Goal: Communication & Community: Answer question/provide support

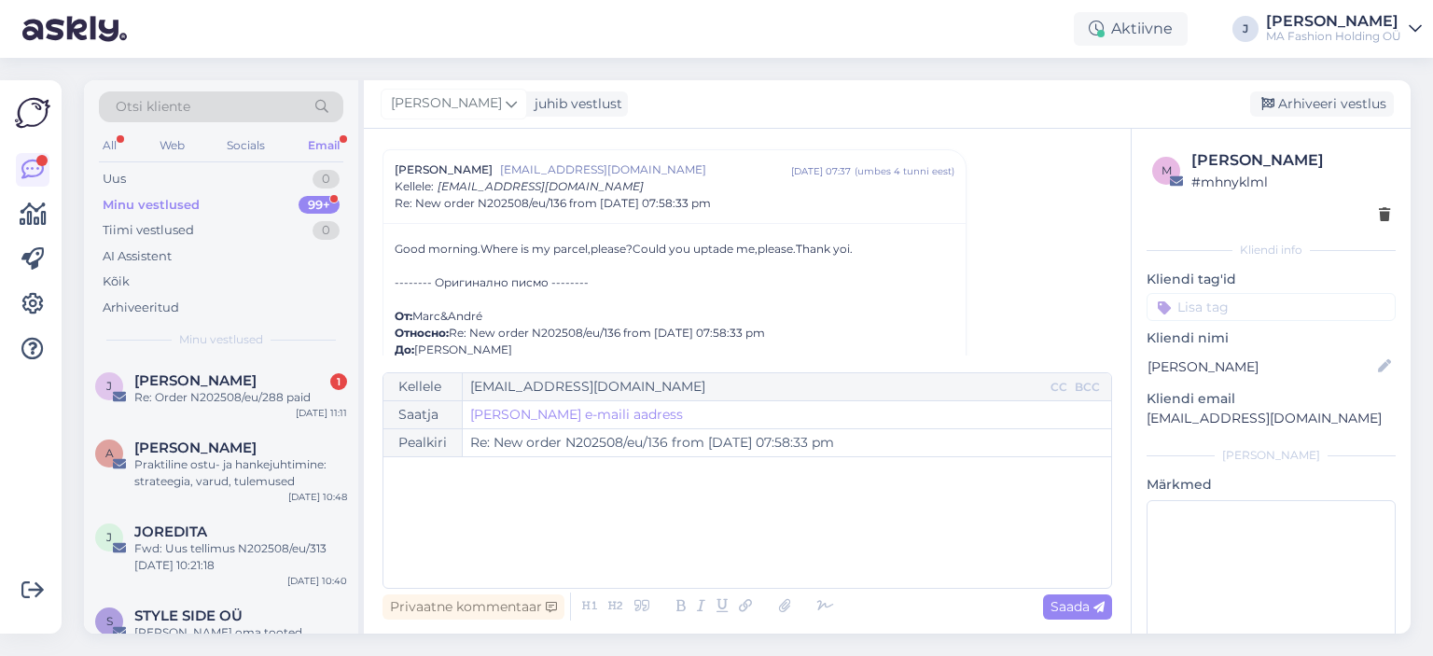
click at [273, 327] on div "Otsi kliente All Web Socials Email Uus 0 Minu vestlused 99+ Tiimi vestlused 0 A…" at bounding box center [221, 219] width 274 height 279
click at [248, 378] on div "[PERSON_NAME] 1" at bounding box center [240, 380] width 213 height 17
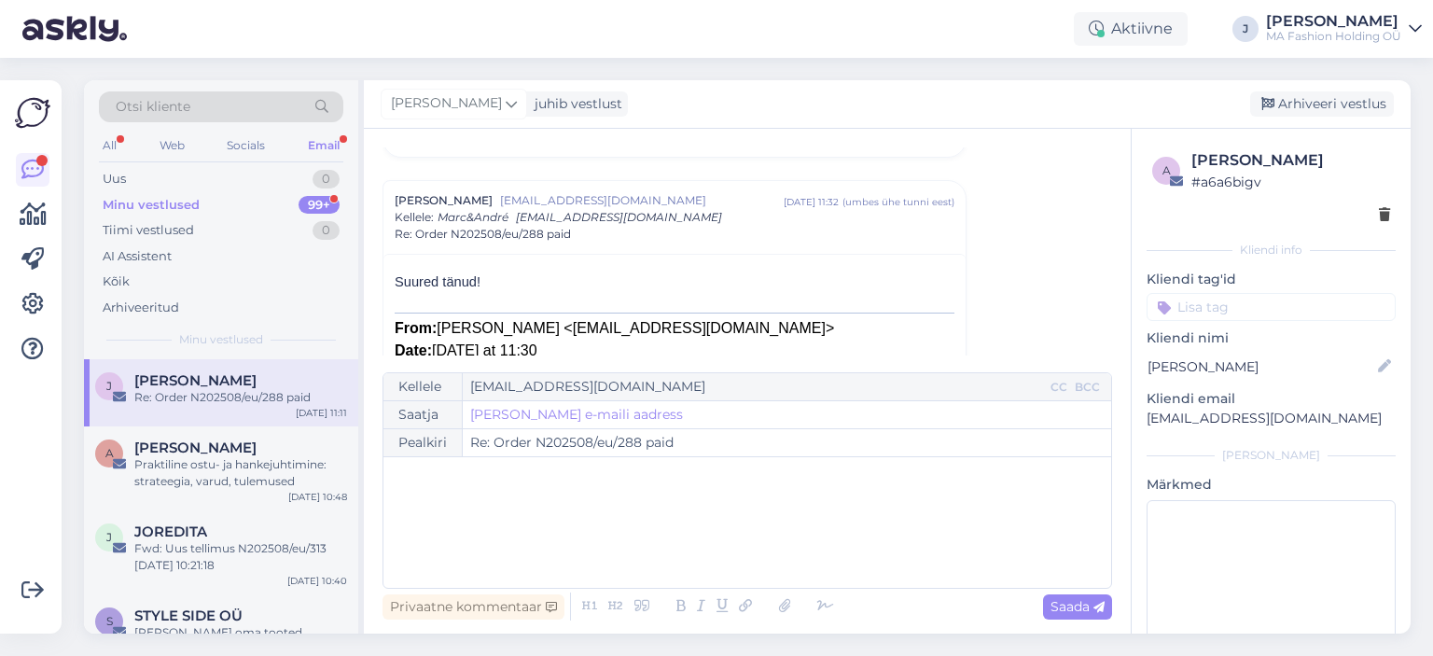
drag, startPoint x: 228, startPoint y: 145, endPoint x: 235, endPoint y: 198, distance: 53.7
click at [228, 149] on div "Socials" at bounding box center [246, 145] width 46 height 24
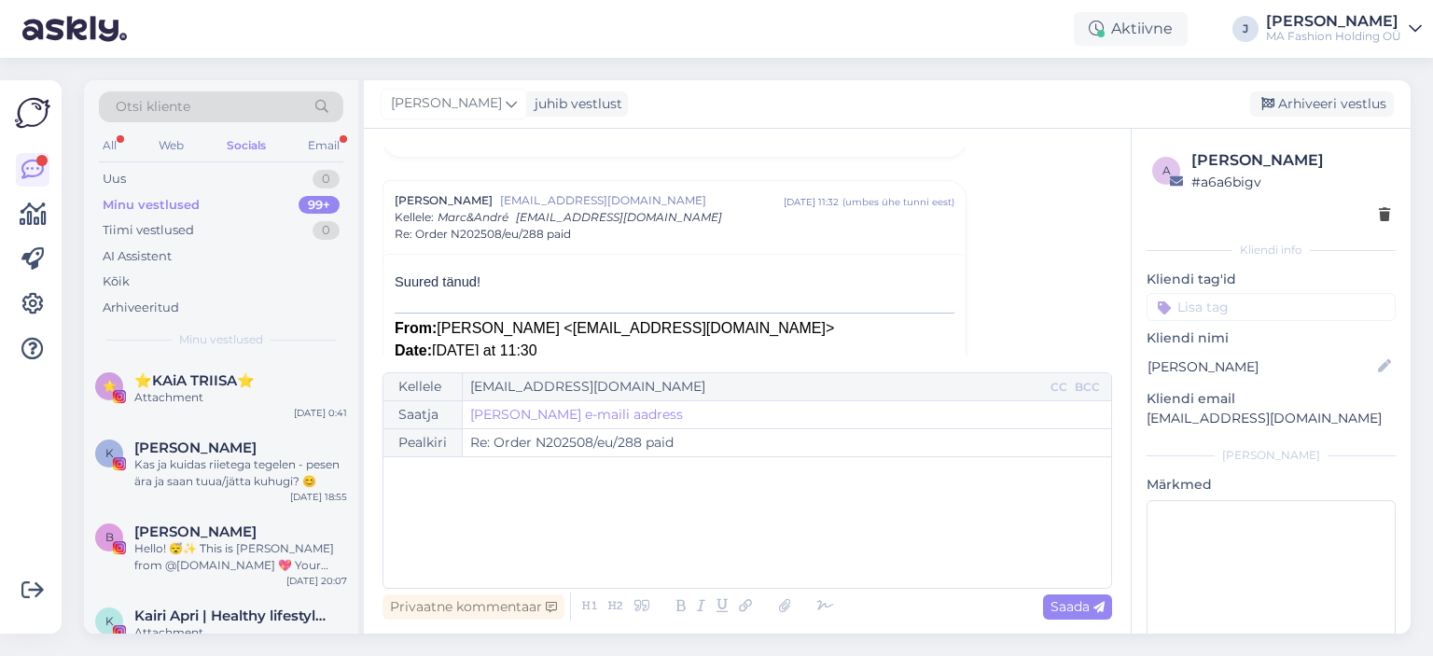
click at [235, 199] on div "Minu vestlused 99+" at bounding box center [221, 205] width 244 height 26
click at [260, 173] on div "Uus 0" at bounding box center [221, 179] width 244 height 26
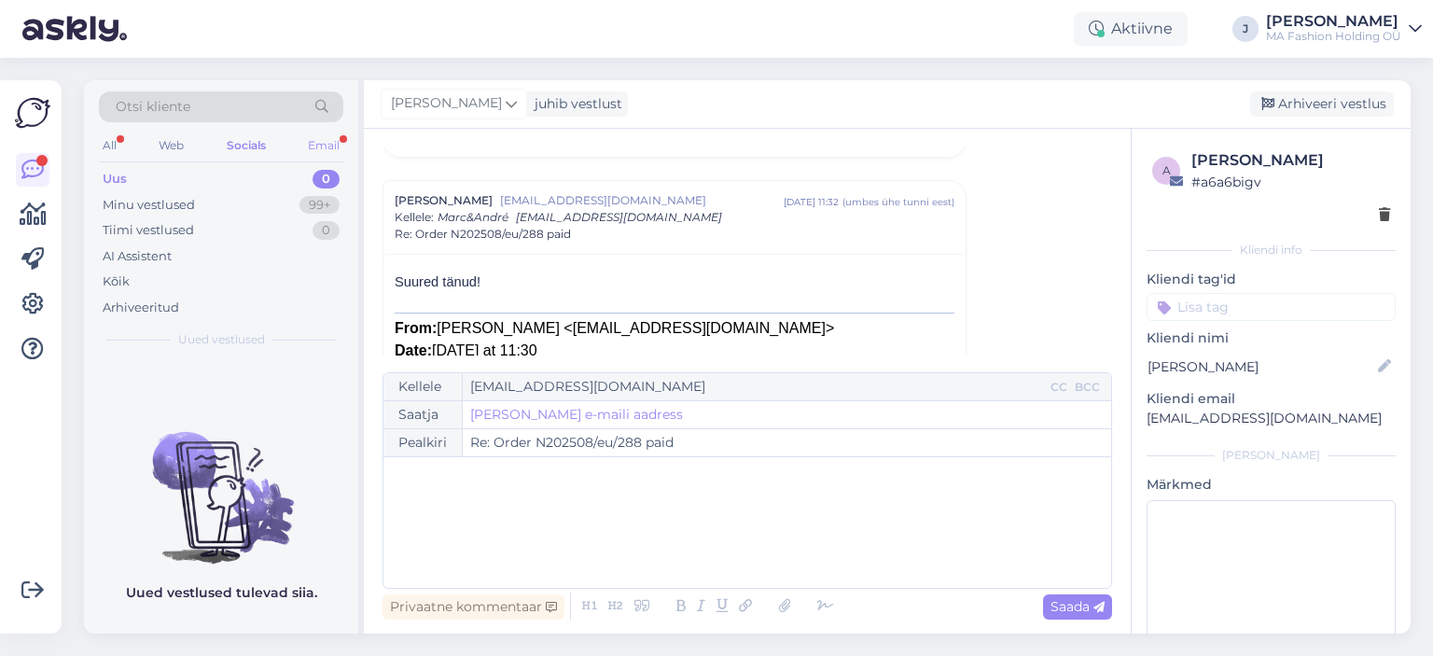
click at [309, 135] on div "Email" at bounding box center [323, 145] width 39 height 24
click at [306, 222] on div "Tiimi vestlused 0" at bounding box center [221, 230] width 244 height 26
click at [255, 189] on div "Uus 0" at bounding box center [221, 179] width 244 height 26
click at [250, 177] on div "Uus 0" at bounding box center [221, 179] width 244 height 26
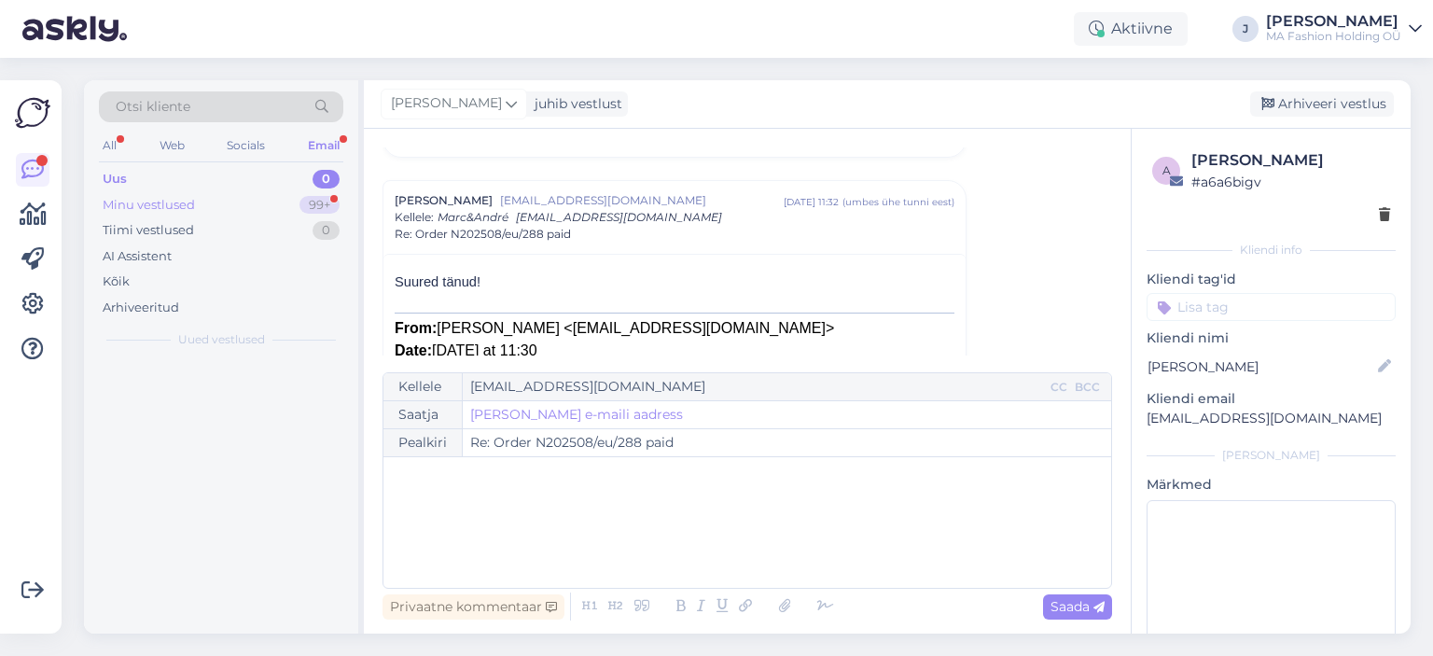
click at [257, 201] on div "Minu vestlused 99+" at bounding box center [221, 205] width 244 height 26
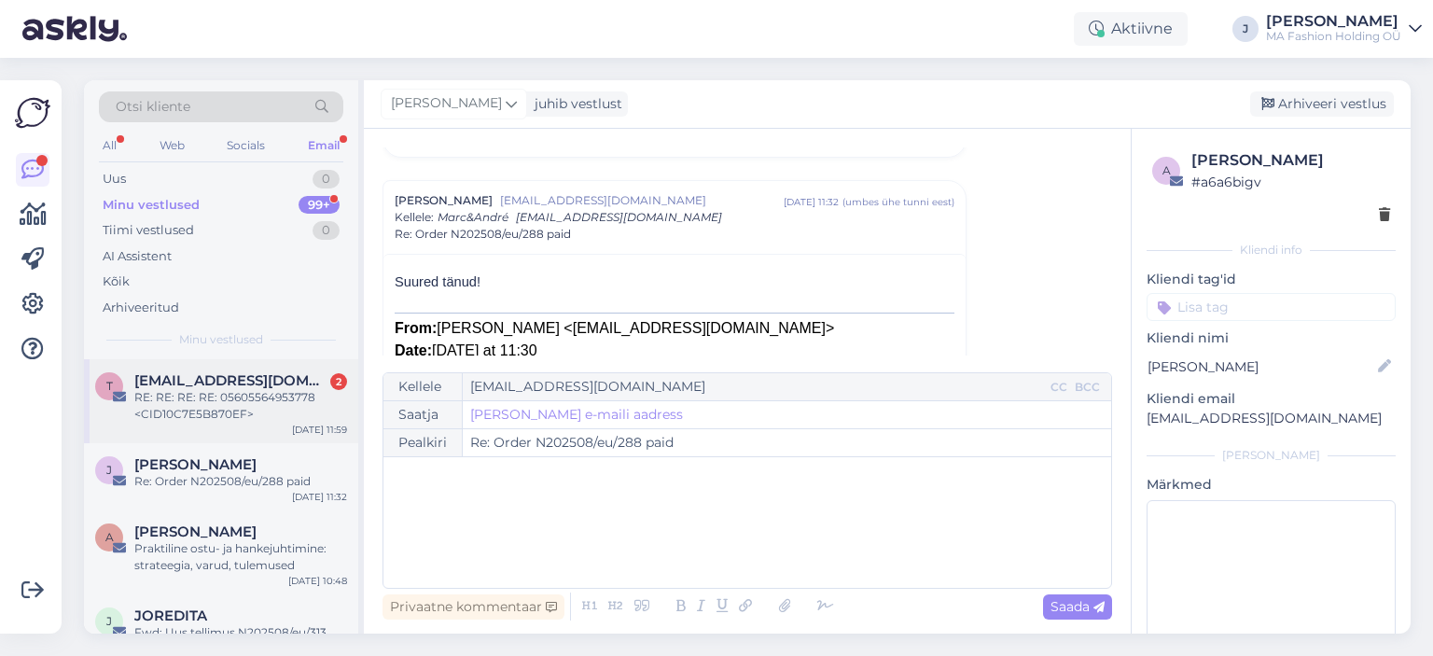
click at [235, 427] on div "t [EMAIL_ADDRESS][DOMAIN_NAME] 2 RE: RE: RE: RE: 05605564953778 <CID10C7E5B870E…" at bounding box center [221, 401] width 274 height 84
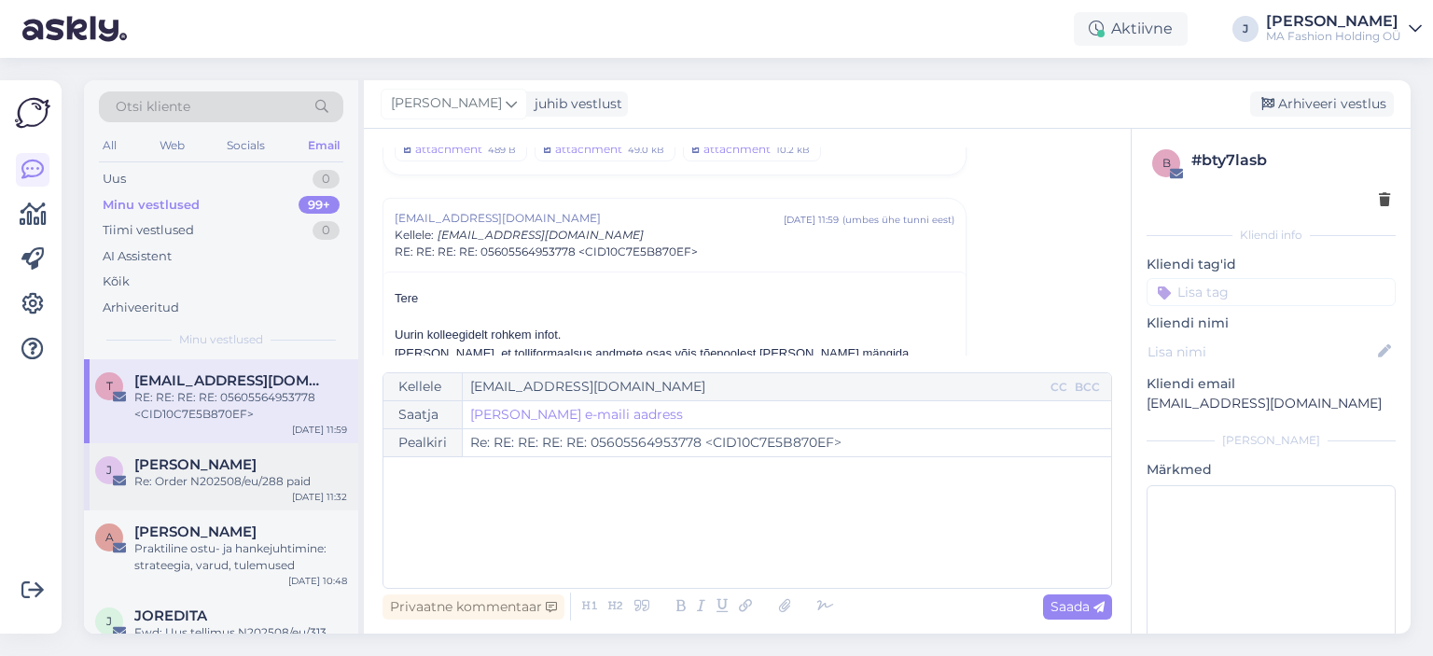
click at [288, 486] on div "Re: Order N202508/eu/288 paid" at bounding box center [240, 481] width 213 height 17
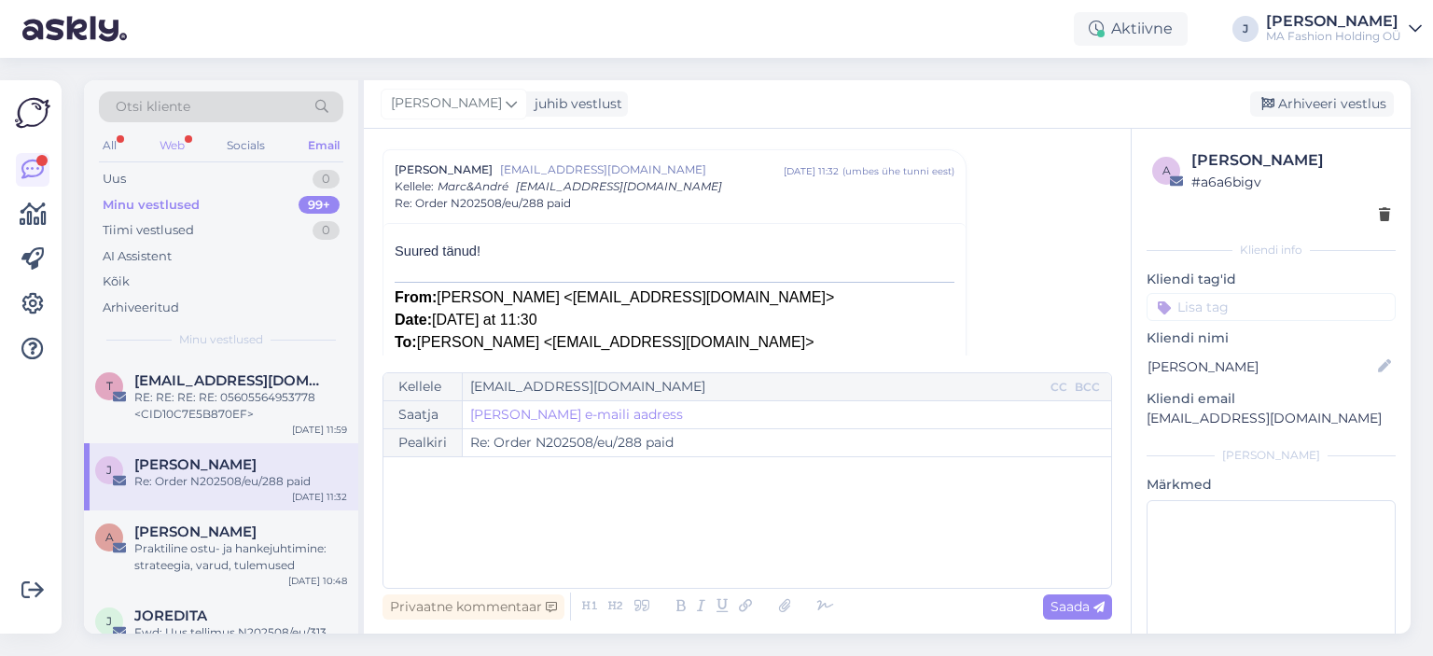
click at [181, 136] on div "Web" at bounding box center [172, 145] width 33 height 24
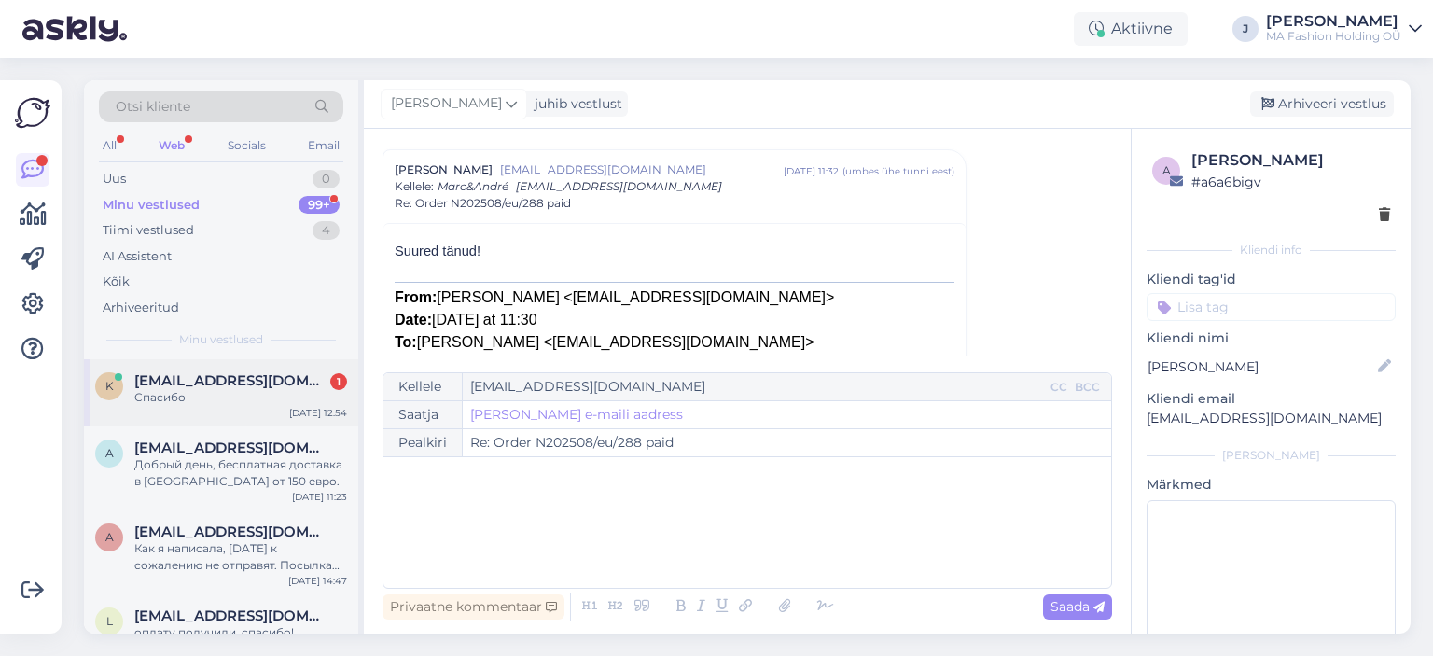
click at [266, 422] on div "k [EMAIL_ADDRESS][DOMAIN_NAME] 1 Спасибо [DATE] 12:54" at bounding box center [221, 392] width 274 height 67
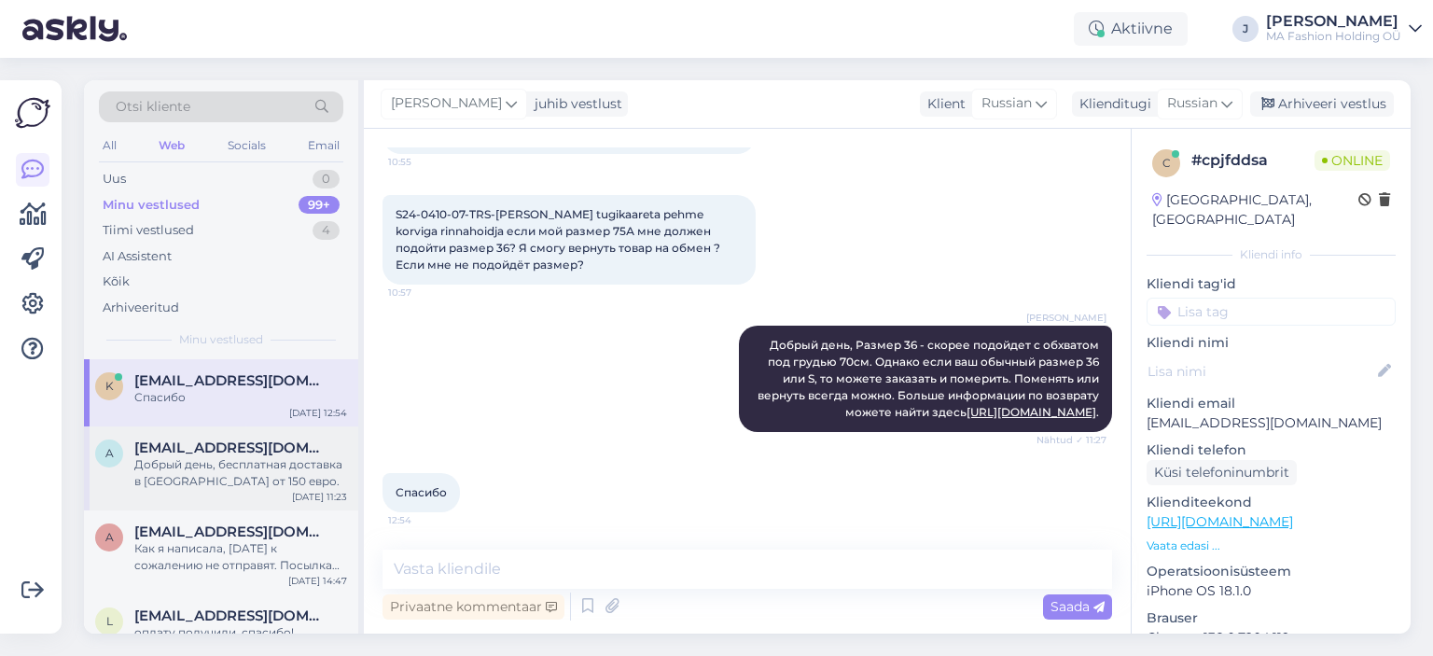
click at [292, 465] on div "Добрый день, бесплатная доставка в [GEOGRAPHIC_DATA] от 150 евро." at bounding box center [240, 473] width 213 height 34
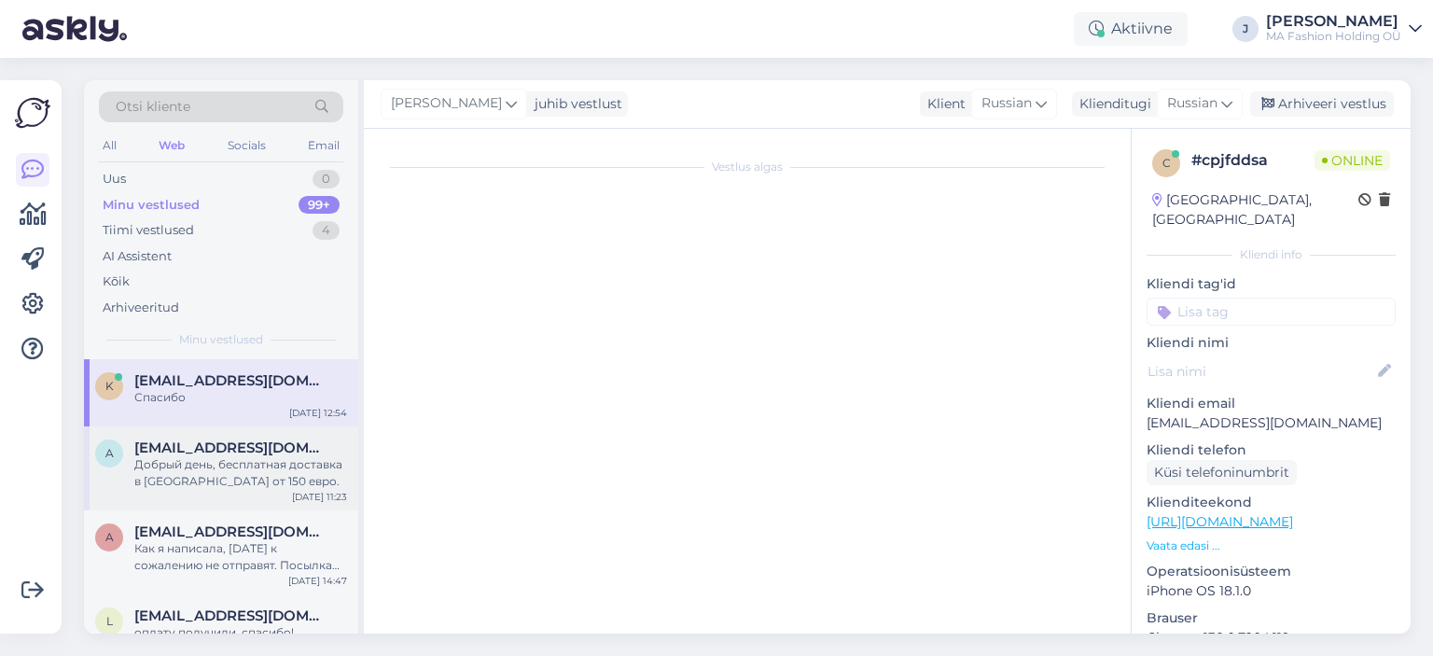
scroll to position [2134, 0]
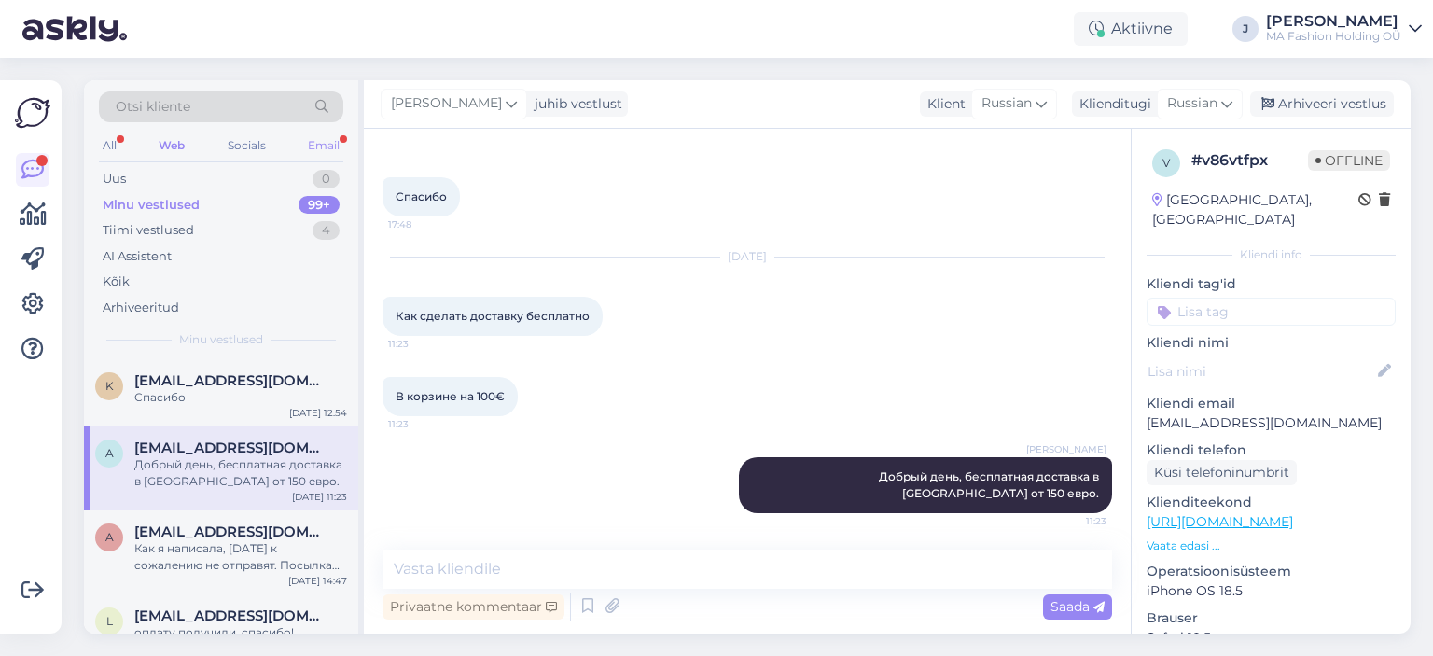
click at [330, 143] on div "Email" at bounding box center [323, 145] width 39 height 24
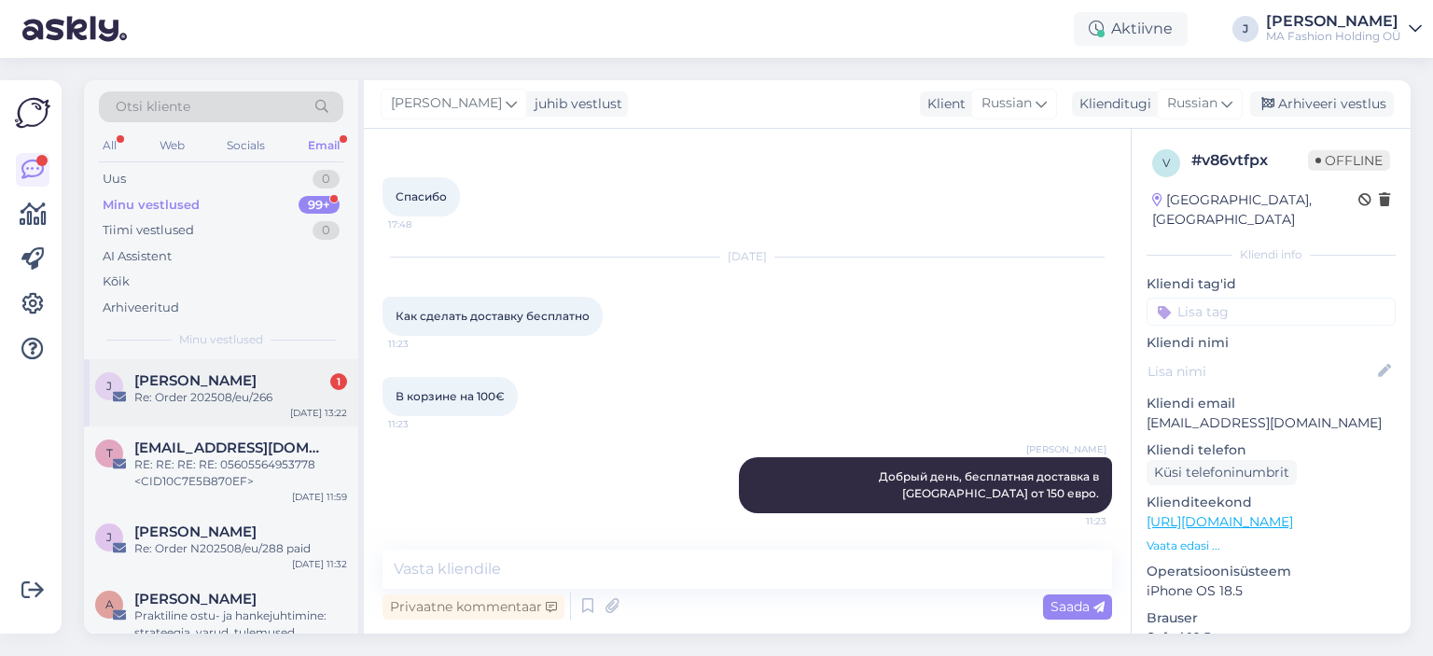
click at [276, 370] on div "J [PERSON_NAME] 1 Re: Order 202508/eu/266 [DATE] 13:22" at bounding box center [221, 392] width 274 height 67
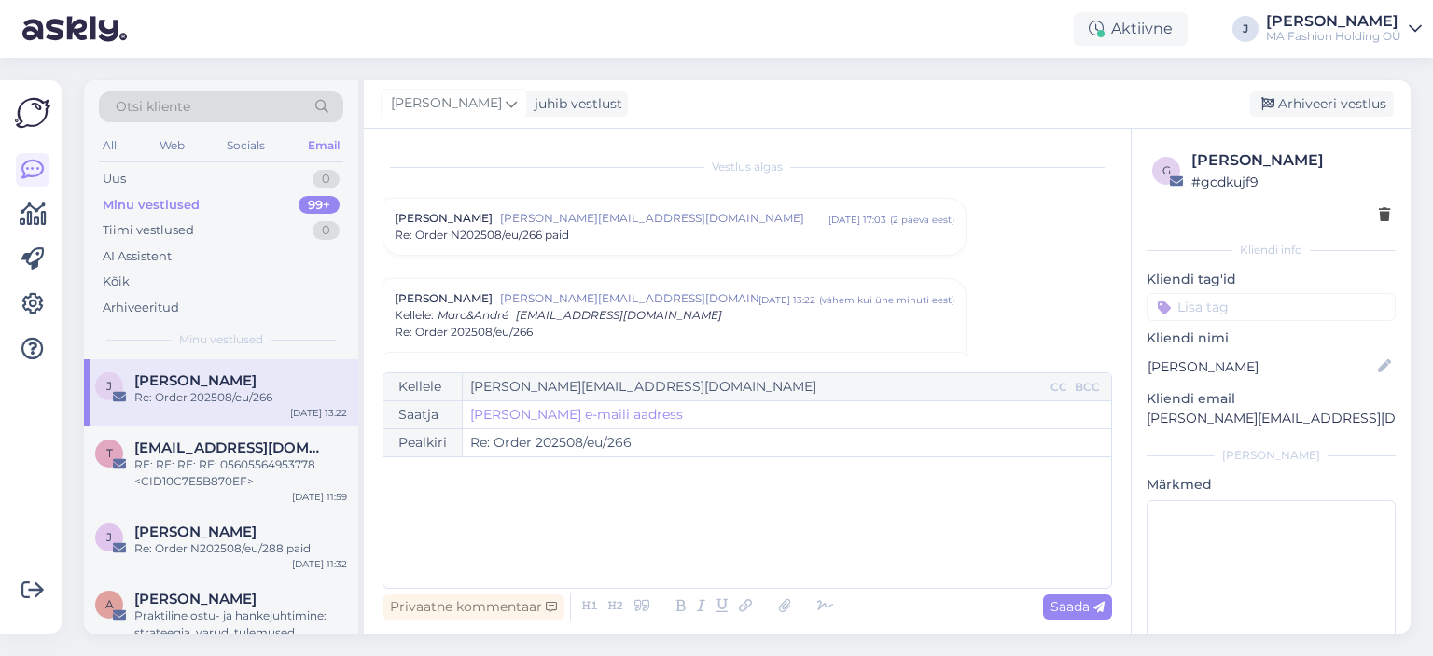
scroll to position [100, 0]
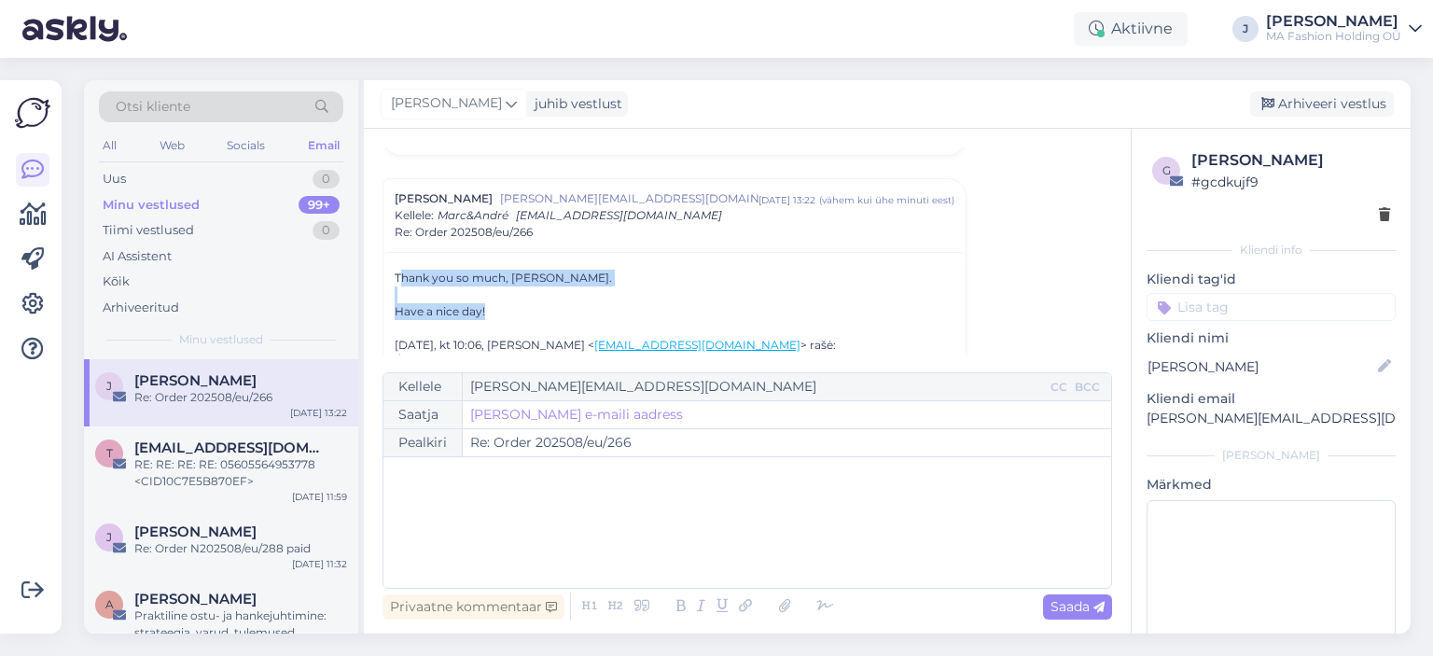
drag, startPoint x: 562, startPoint y: 312, endPoint x: 381, endPoint y: 253, distance: 191.4
click at [387, 252] on div "Thank you so much, [PERSON_NAME]. Have a nice day! [DATE], kt 10:06, [PERSON_NA…" at bounding box center [674, 453] width 582 height 402
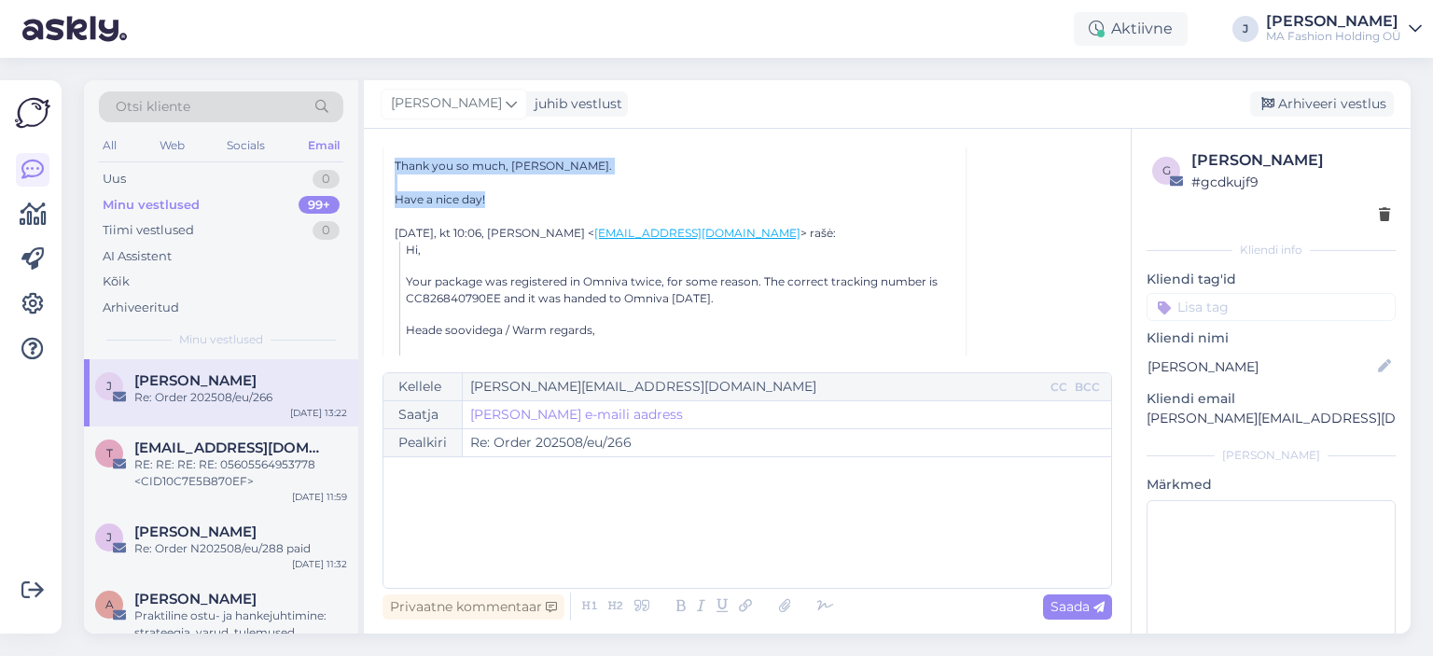
scroll to position [286, 0]
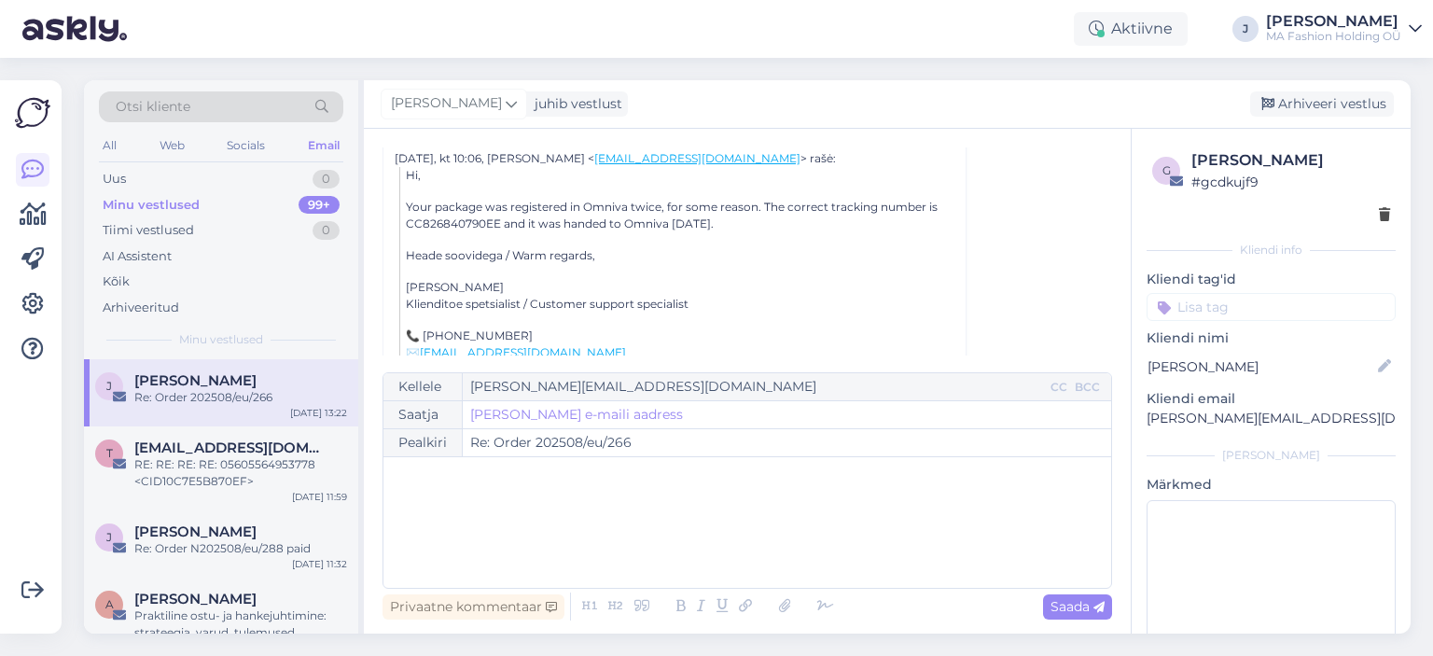
drag, startPoint x: 839, startPoint y: 228, endPoint x: 404, endPoint y: 201, distance: 435.5
click at [404, 201] on blockquote "Hi, Your package was registered in Omniva twice, for some reason. The correct t…" at bounding box center [676, 304] width 555 height 274
click at [780, 257] on p "Heade soovidega / Warm regards," at bounding box center [680, 255] width 548 height 17
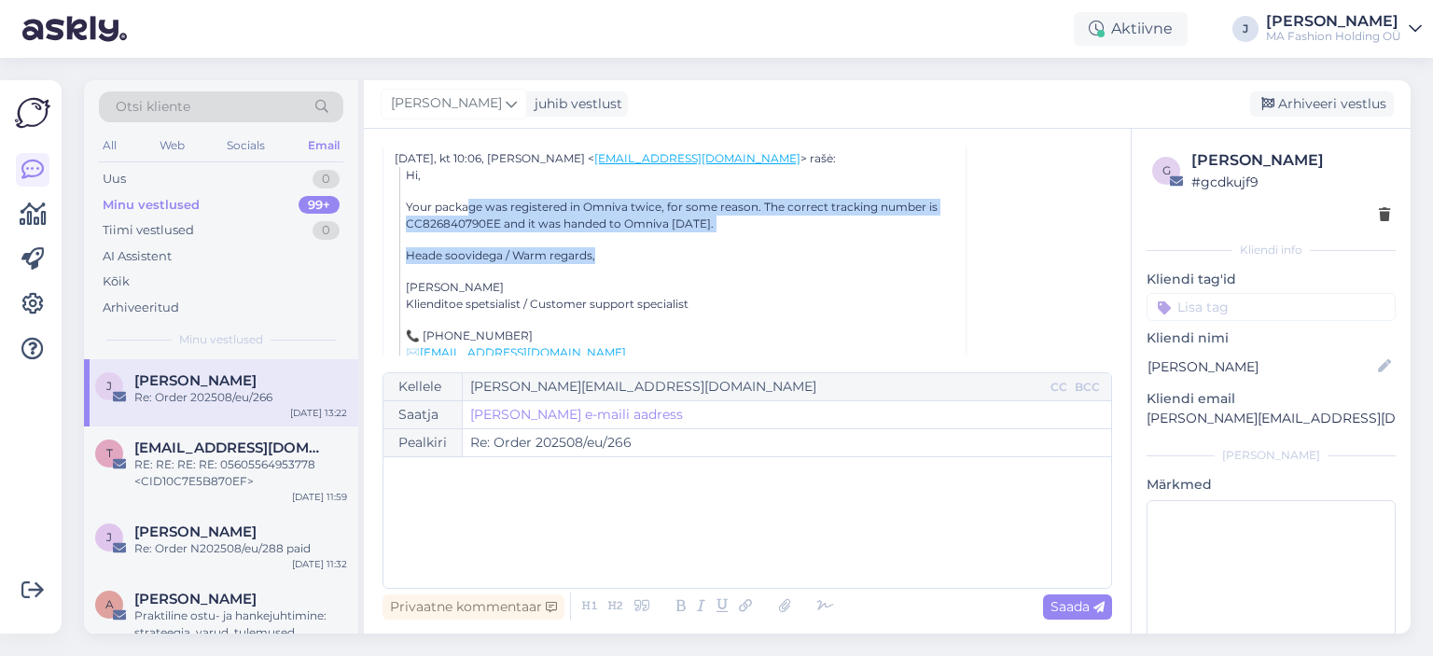
drag, startPoint x: 843, startPoint y: 248, endPoint x: 464, endPoint y: 201, distance: 382.6
click at [464, 201] on blockquote "Hi, Your package was registered in Omniva twice, for some reason. The correct t…" at bounding box center [676, 304] width 555 height 274
click at [597, 247] on blockquote "Hi, Your package was registered in Omniva twice, for some reason. The correct t…" at bounding box center [676, 304] width 555 height 274
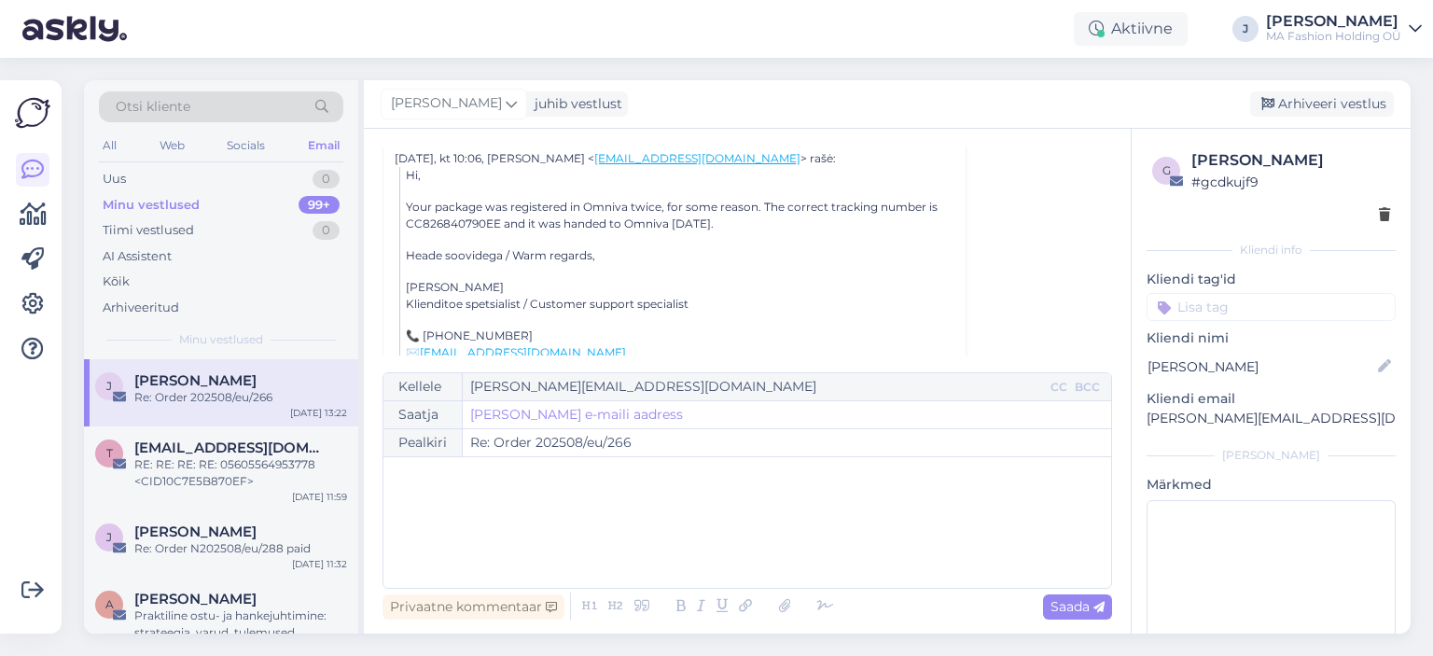
click at [621, 265] on blockquote "Hi, Your package was registered in Omniva twice, for some reason. The correct t…" at bounding box center [676, 304] width 555 height 274
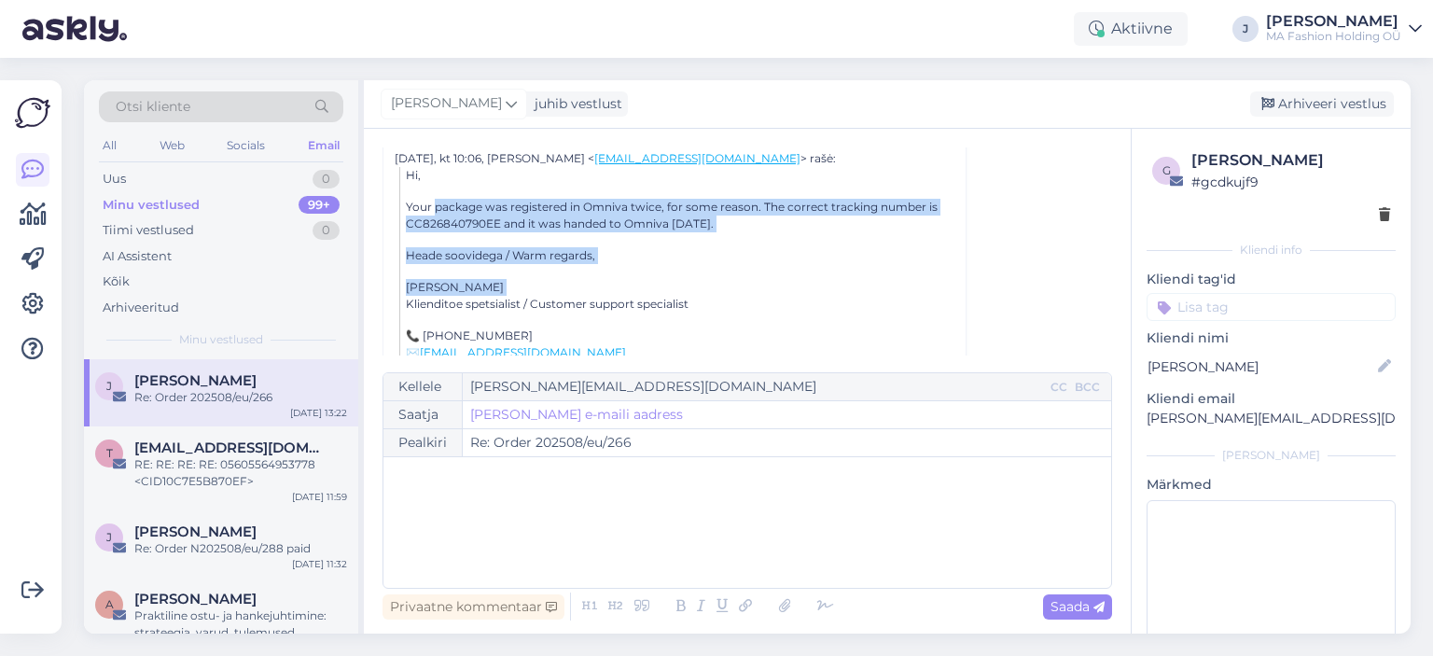
drag, startPoint x: 621, startPoint y: 265, endPoint x: 388, endPoint y: 173, distance: 250.8
click at [415, 178] on blockquote "Hi, Your package was registered in Omniva twice, for some reason. The correct t…" at bounding box center [676, 304] width 555 height 274
click at [465, 247] on p "Heade soovidega / Warm regards," at bounding box center [680, 255] width 548 height 17
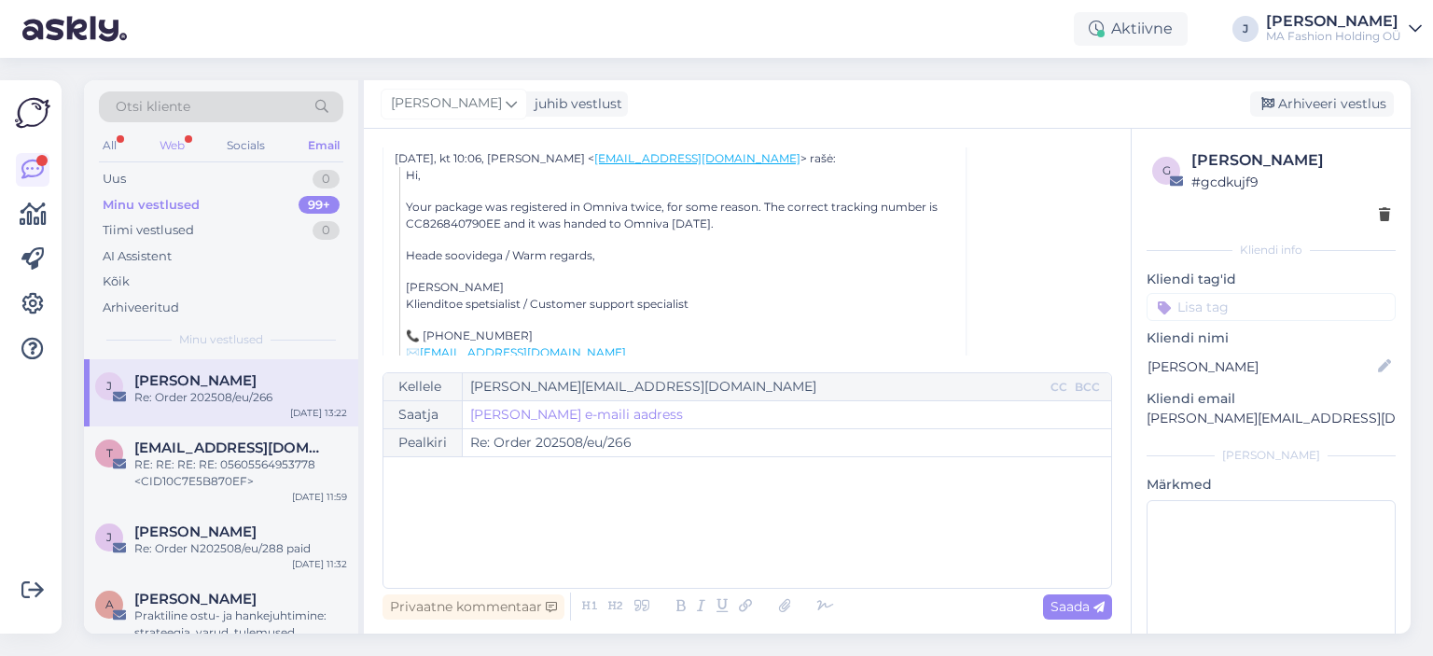
click at [183, 141] on div "Web" at bounding box center [172, 145] width 33 height 24
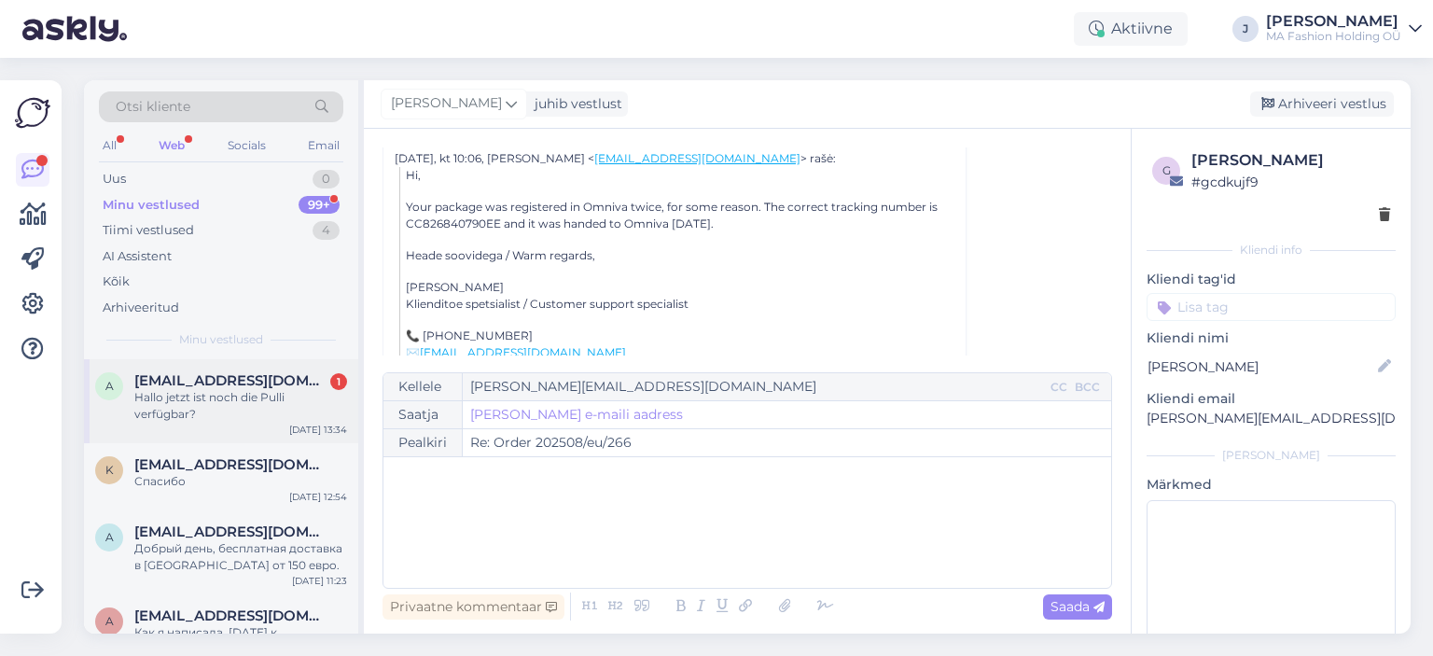
click at [241, 436] on div "a [EMAIL_ADDRESS][DOMAIN_NAME] 1 Hallo jetzt ist noch die Pulli verfügbar? [DAT…" at bounding box center [221, 401] width 274 height 84
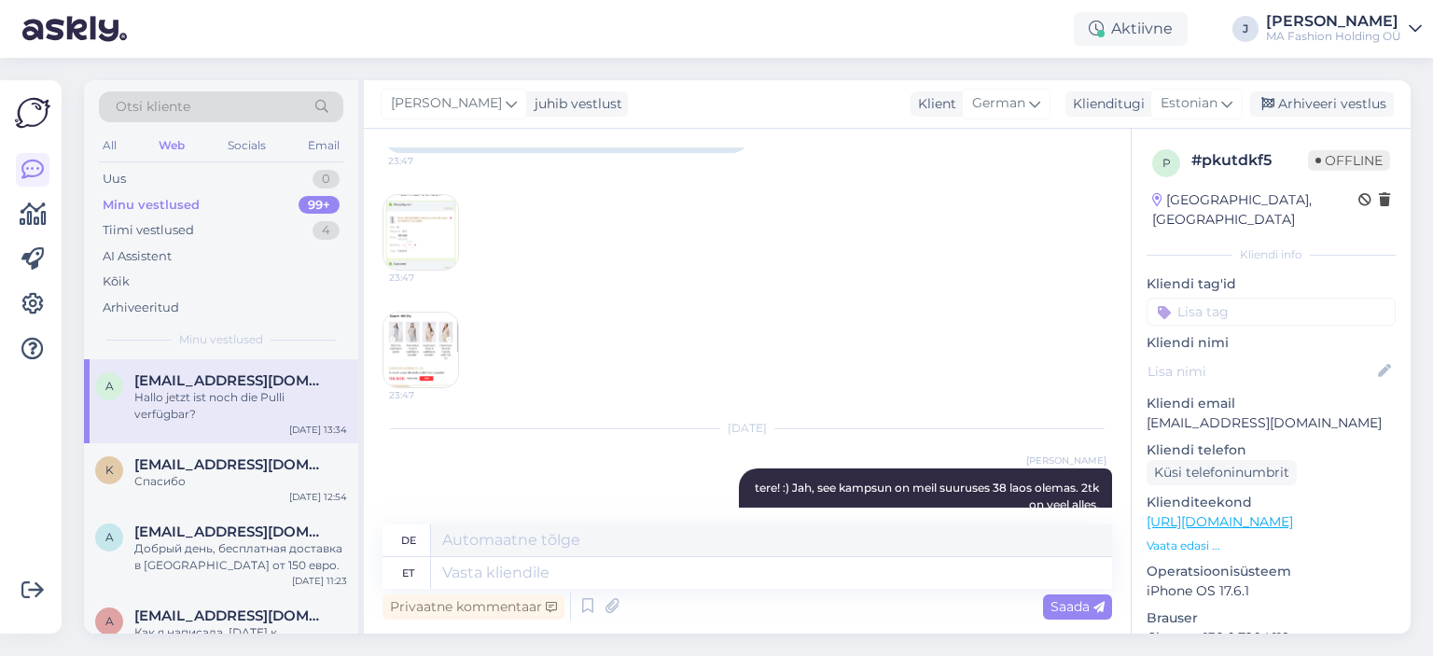
scroll to position [187, 0]
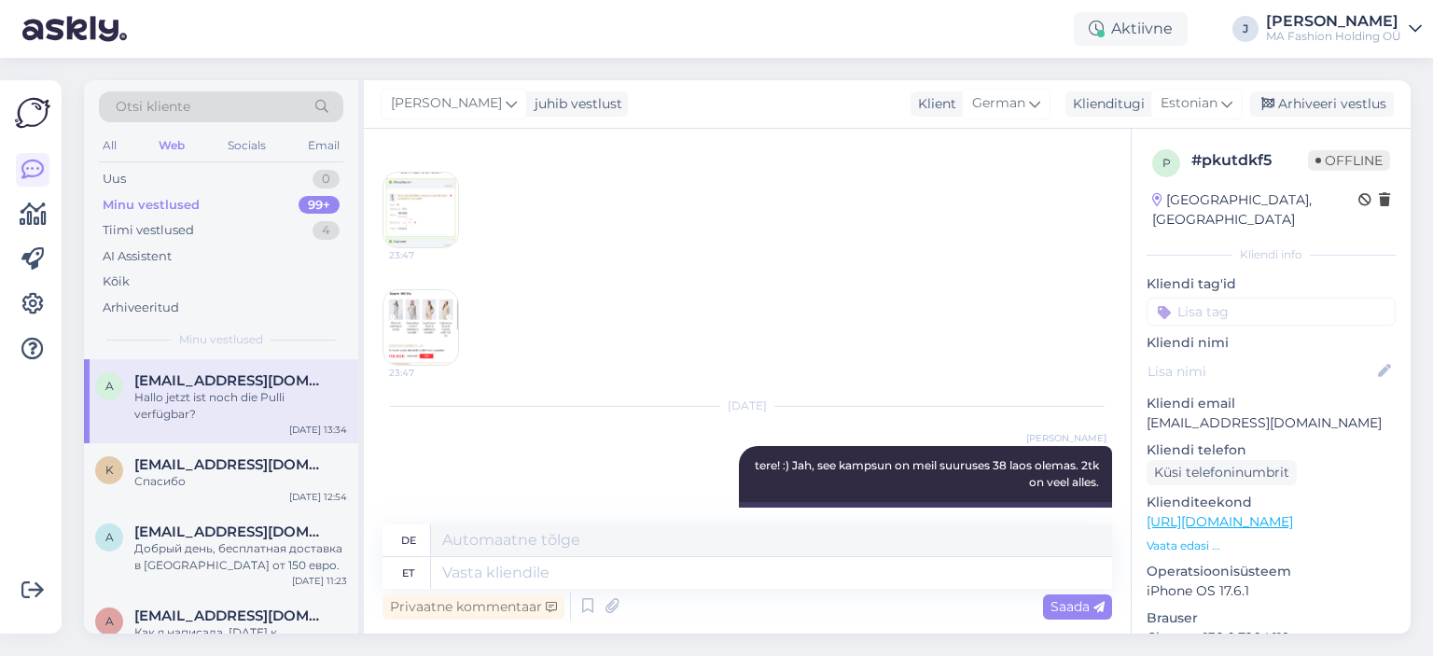
click at [410, 317] on img at bounding box center [420, 327] width 75 height 75
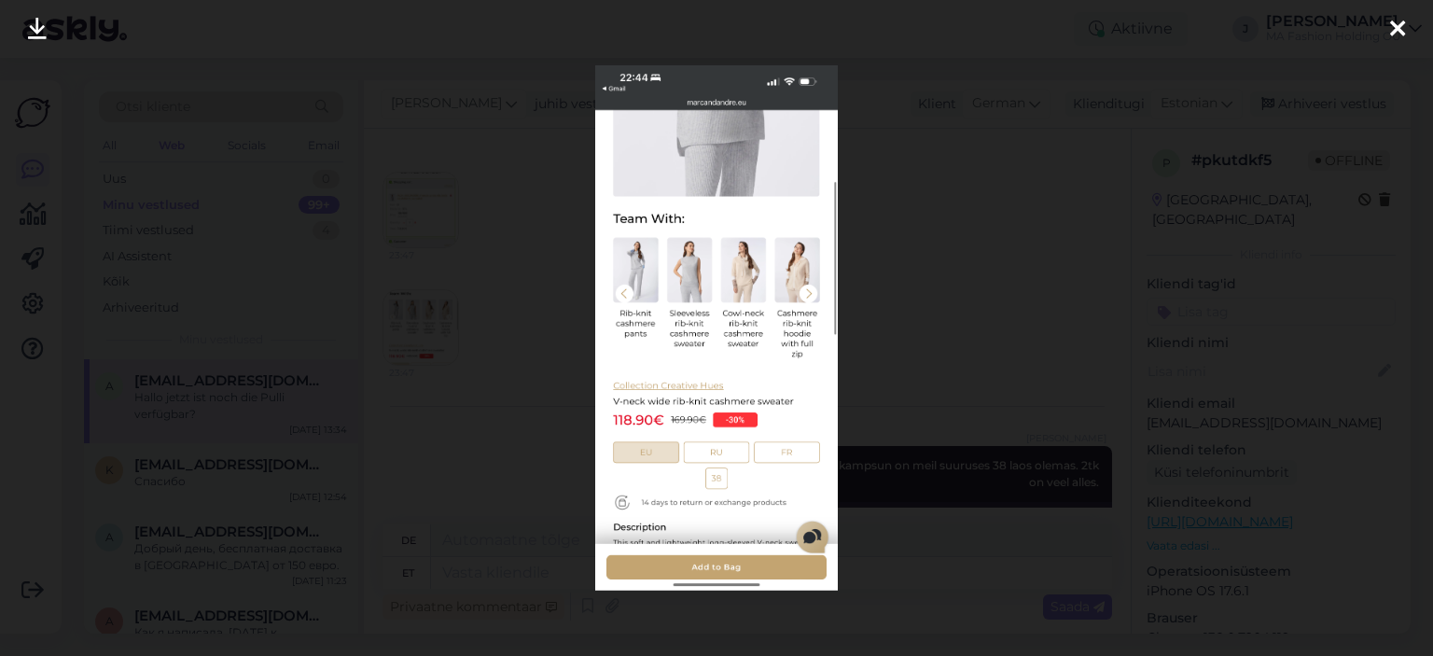
click at [1138, 301] on div at bounding box center [716, 328] width 1433 height 656
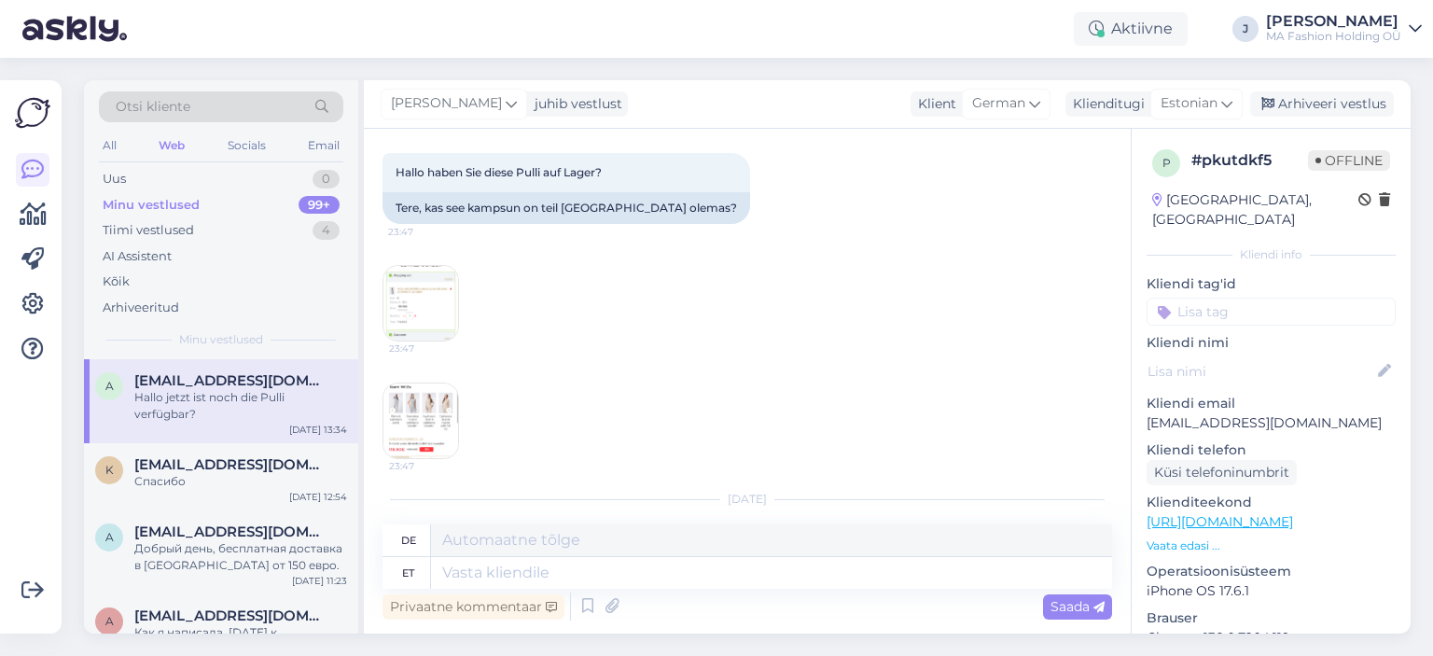
scroll to position [0, 0]
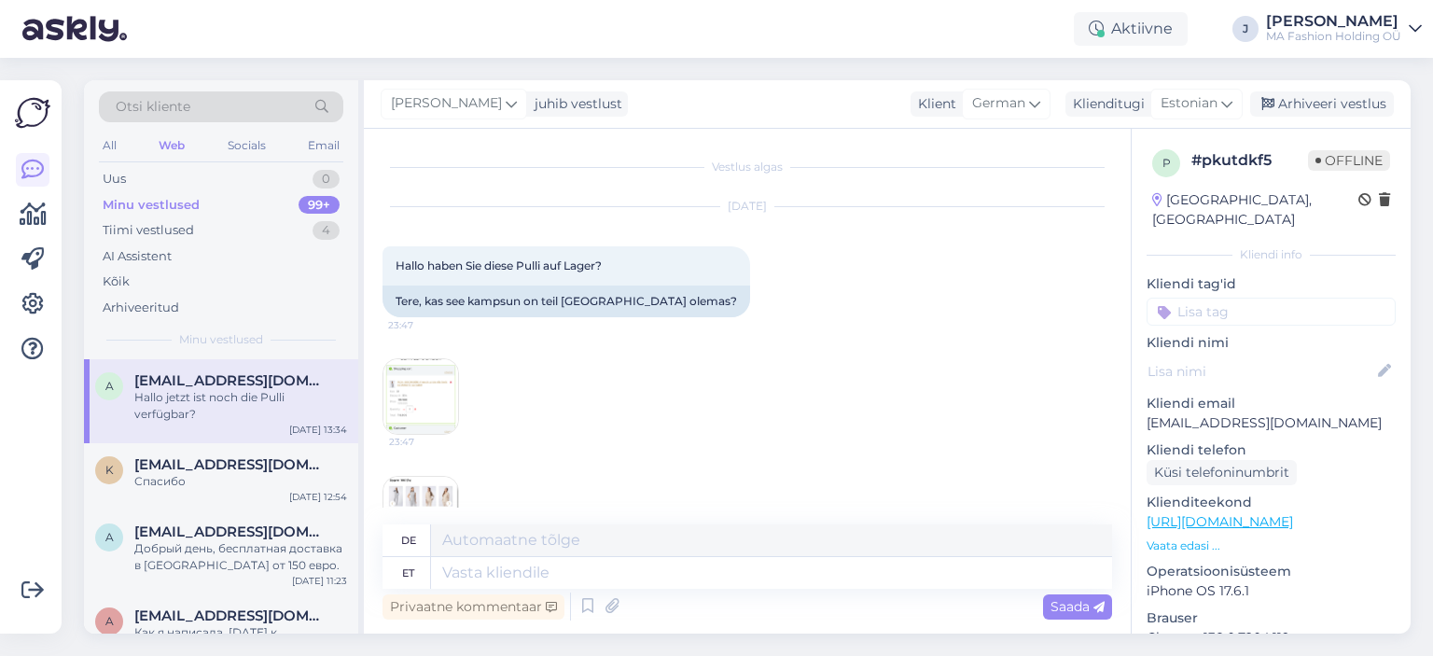
click at [1281, 513] on link "[URL][DOMAIN_NAME]" at bounding box center [1219, 521] width 146 height 17
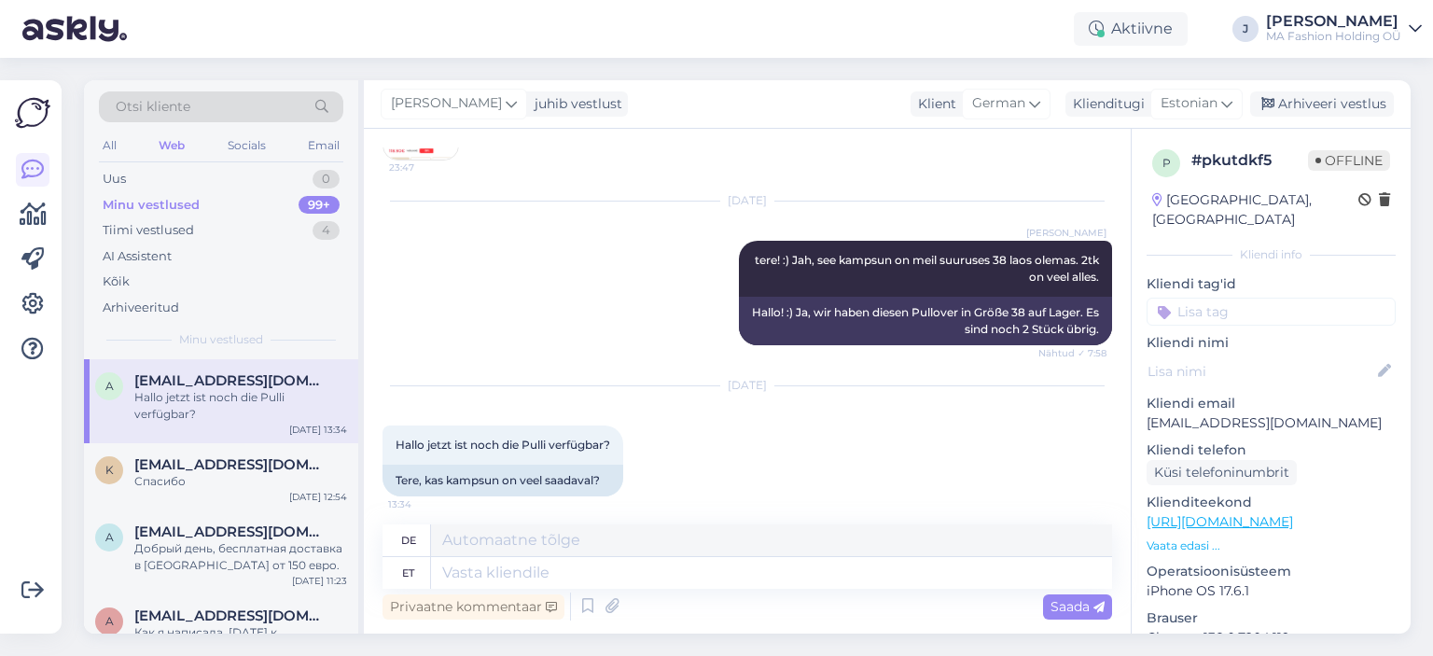
scroll to position [399, 0]
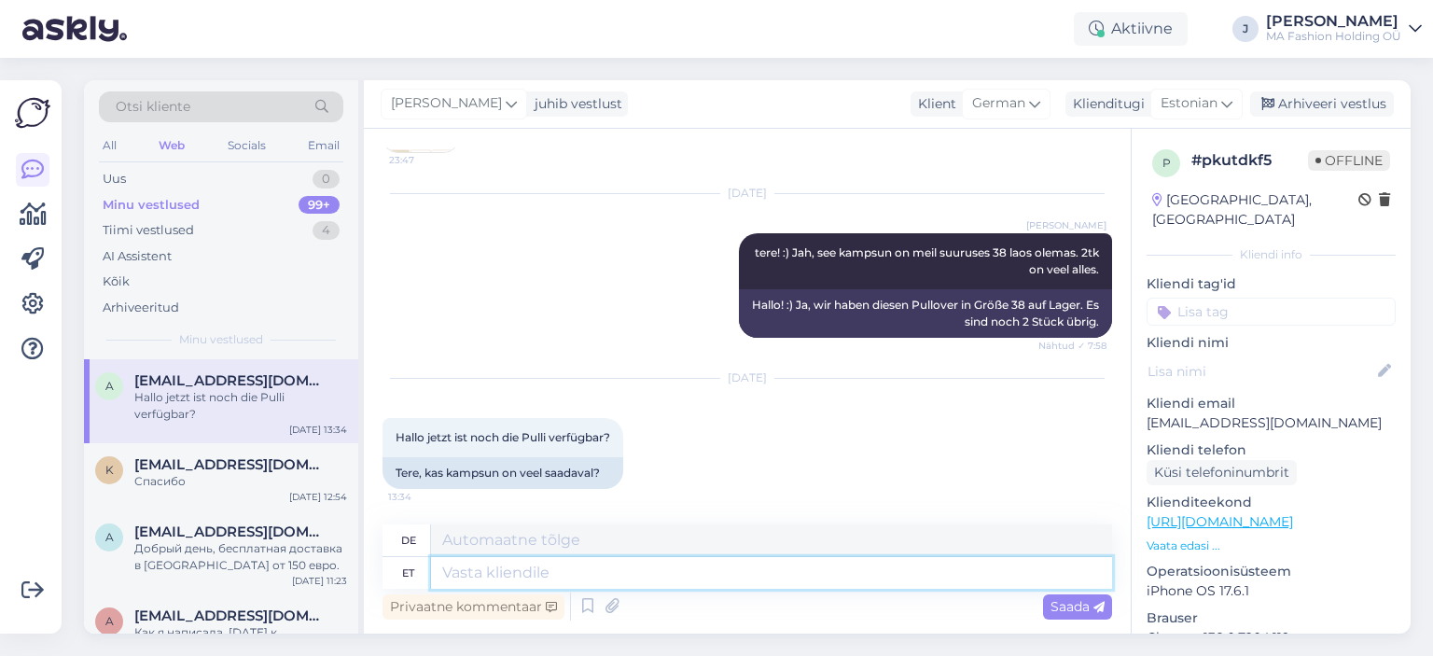
click at [571, 572] on textarea at bounding box center [771, 573] width 681 height 32
type textarea "[PERSON_NAME]"
type textarea "Tere,"
type textarea "Hallo,"
type textarea "Tere, jah"
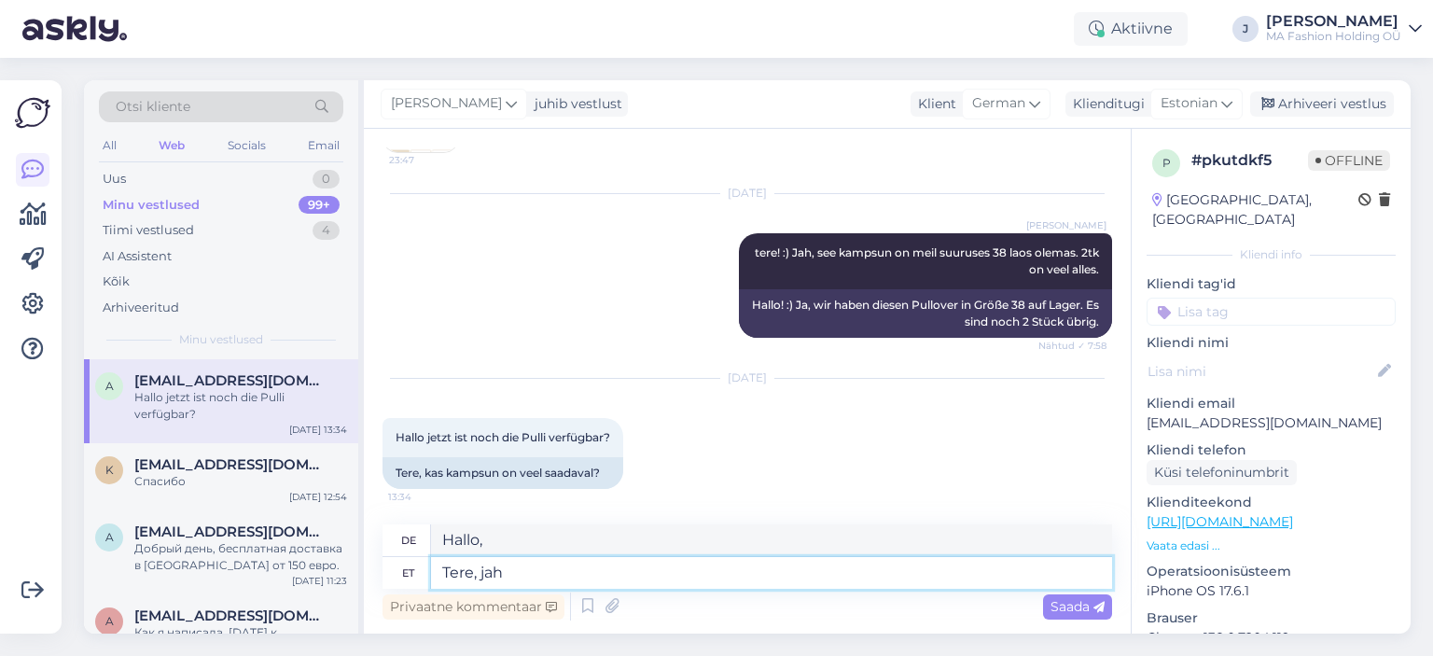
type textarea "Hallo, ja"
type textarea "Tere, jah veel"
type textarea "Hallo, ja nochmal"
type textarea "Tere, jah veel saadaval"
type textarea "Hallo, ja noch verfügbar"
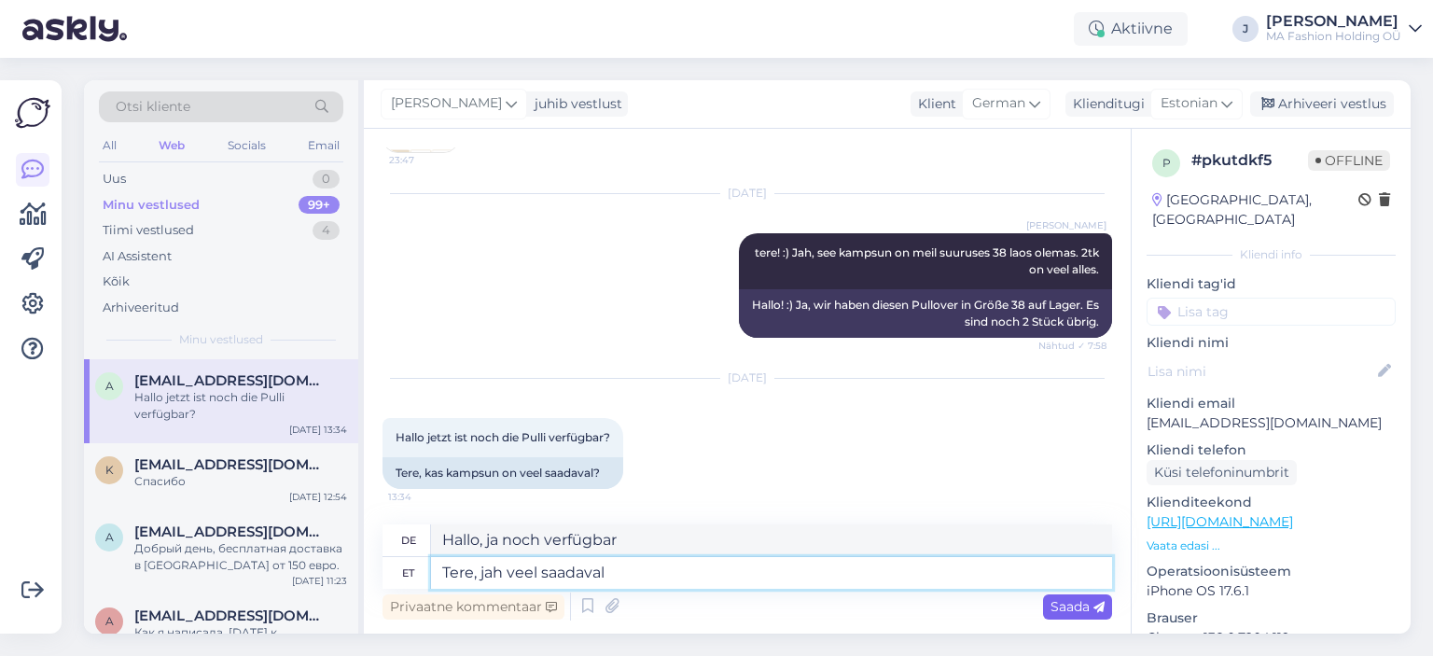
type textarea "Tere, jah veel saadaval"
click at [1104, 594] on div "Saada" at bounding box center [1077, 606] width 69 height 25
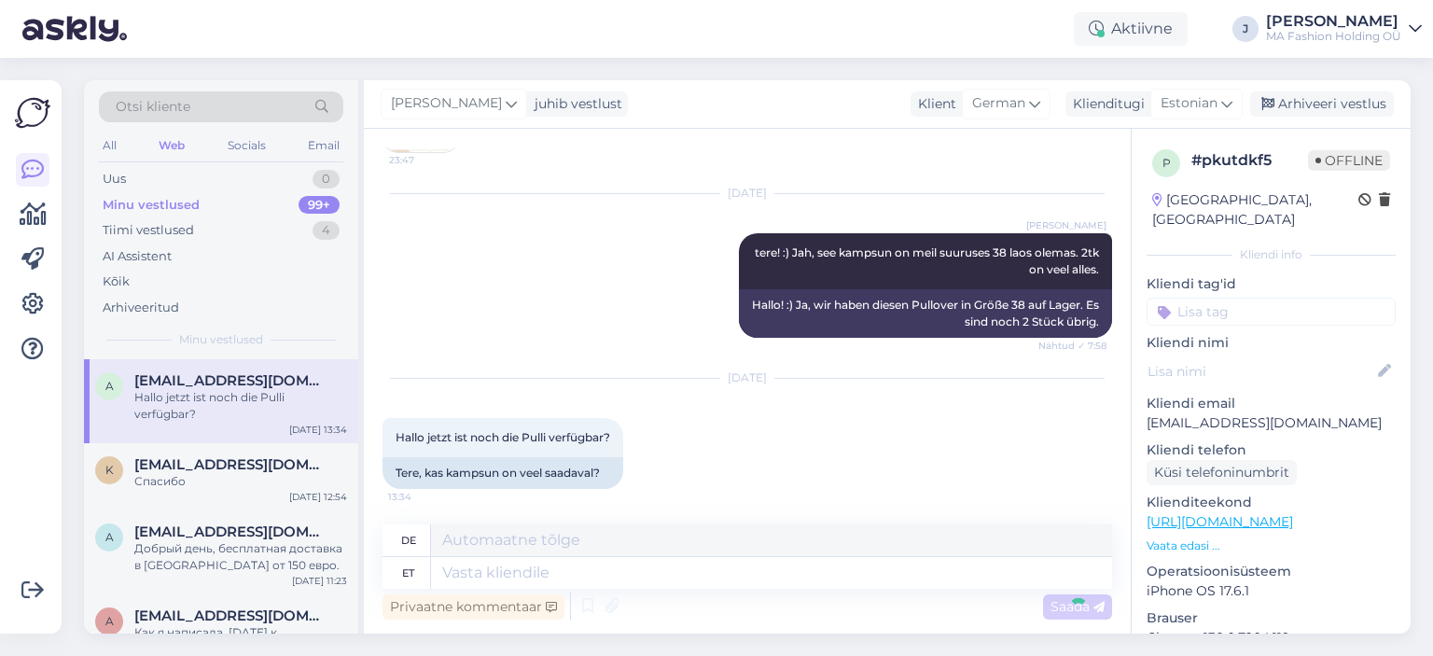
scroll to position [511, 0]
